Goal: Task Accomplishment & Management: Manage account settings

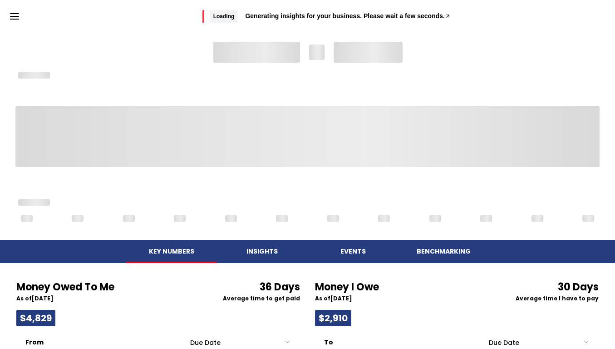
click at [427, 260] on body "Skip to main content Loading Generating insights for your business. Please wait…" at bounding box center [307, 344] width 615 height 688
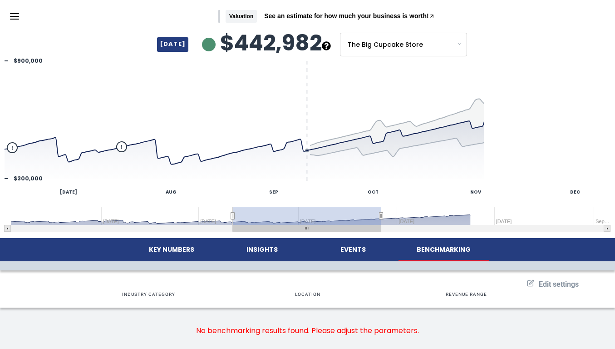
scroll to position [0, 0]
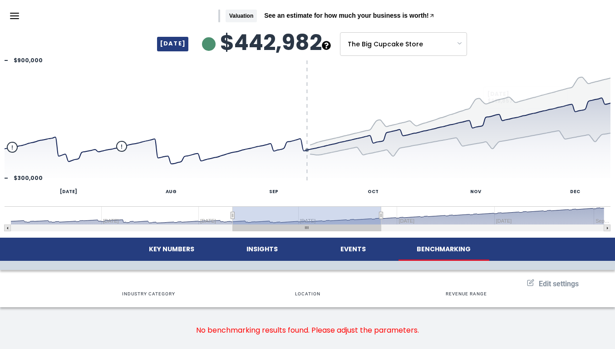
click at [542, 288] on button "Edit settings" at bounding box center [553, 284] width 52 height 10
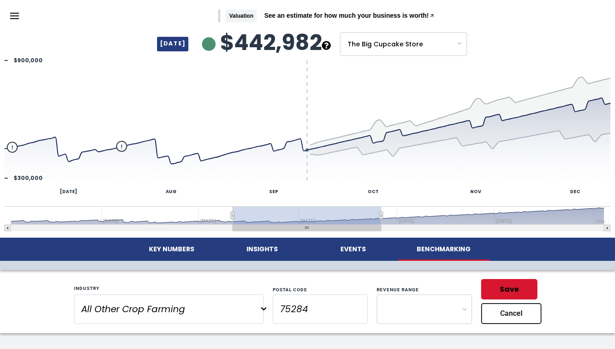
scroll to position [26, 0]
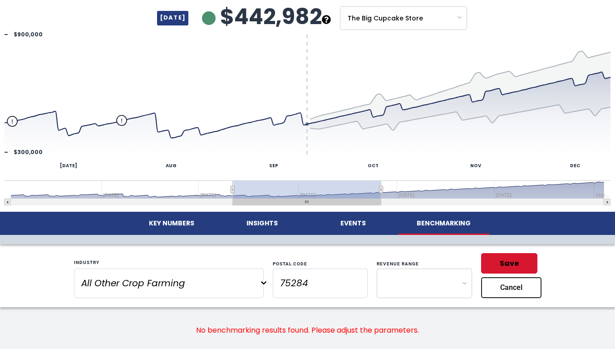
click at [213, 282] on input "All Other Crop Farming" at bounding box center [165, 283] width 182 height 18
click at [55, 254] on div "Industry All Other Crop Farming Postal Code 75284 Revenue Range $0-200K $200-50…" at bounding box center [307, 275] width 545 height 45
click at [420, 285] on body "Skip to main content Valuation See an estimate for how much your business is wo…" at bounding box center [307, 161] width 615 height 375
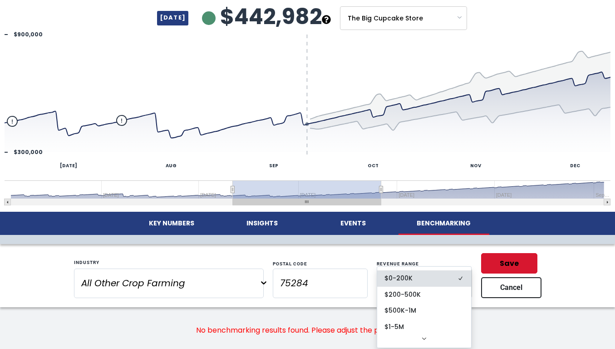
click at [419, 276] on body "Skip to main content Valuation See an estimate for how much your business is wo…" at bounding box center [307, 161] width 615 height 375
select select "350000"
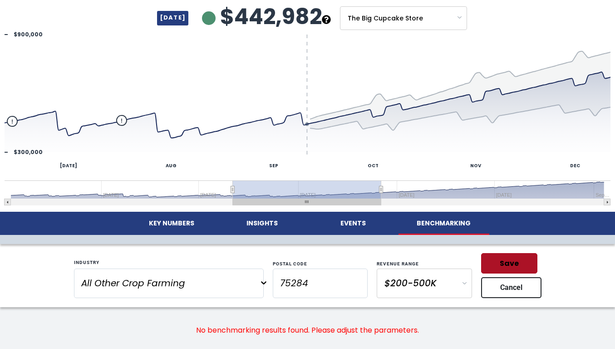
click at [514, 261] on button "Save" at bounding box center [509, 263] width 56 height 20
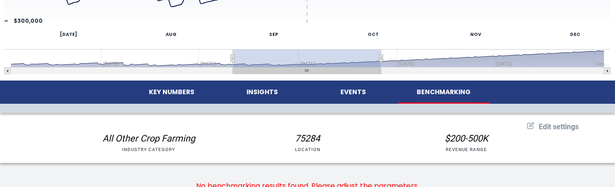
scroll to position [175, 0]
